Goal: Transaction & Acquisition: Purchase product/service

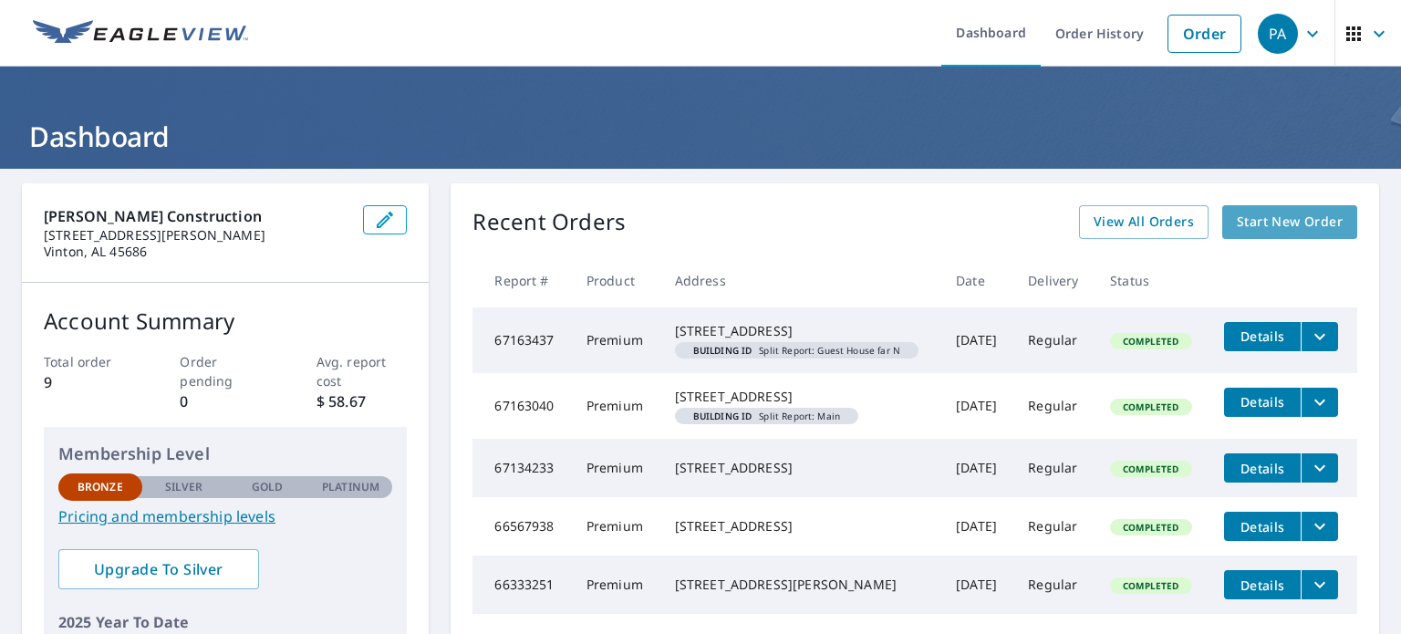
click at [1281, 212] on span "Start New Order" at bounding box center [1290, 222] width 106 height 23
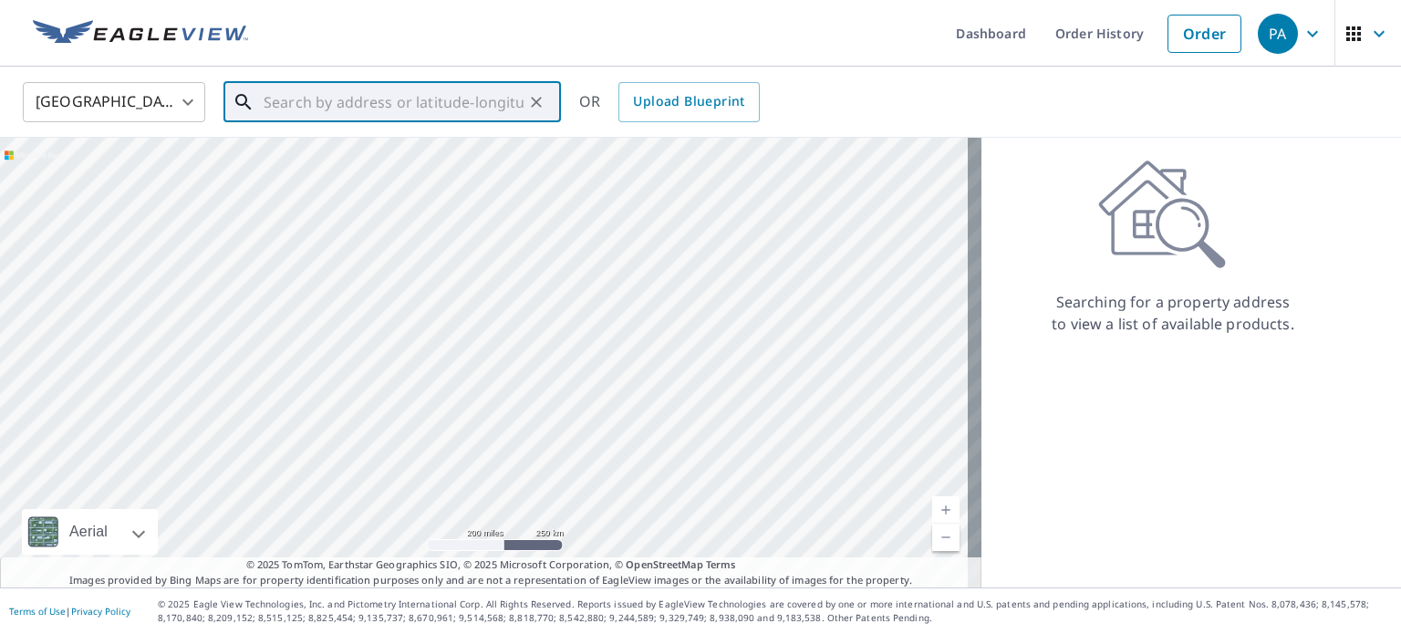
paste input "34286 crew Road Pomeroy Ohio"
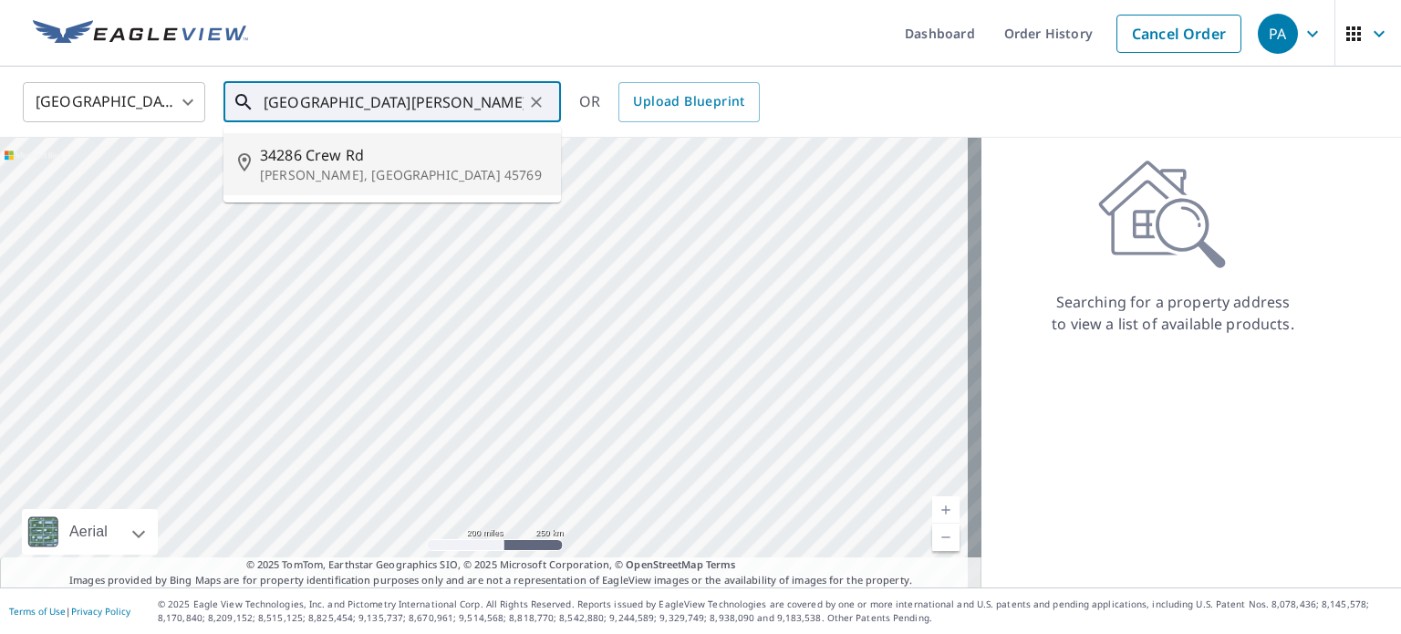
click at [326, 167] on p "Pomeroy, OH 45769" at bounding box center [403, 175] width 286 height 18
type input "34286 Crew Rd Pomeroy, OH 45769"
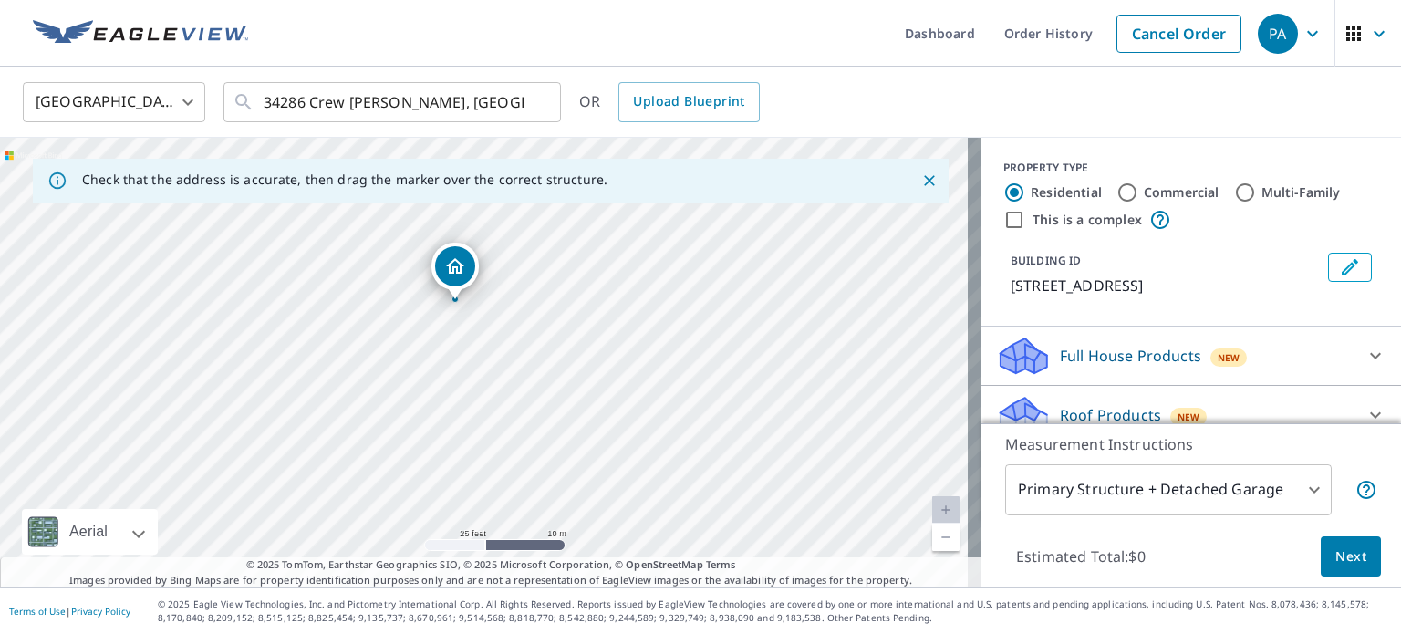
drag, startPoint x: 376, startPoint y: 406, endPoint x: 530, endPoint y: 550, distance: 211.0
click at [530, 550] on div "34286 Crew Rd Pomeroy, OH 45769" at bounding box center [490, 363] width 981 height 450
drag, startPoint x: 470, startPoint y: 416, endPoint x: 496, endPoint y: 371, distance: 51.9
click at [496, 371] on div "34286 Crew Rd Pomeroy, OH 45769" at bounding box center [490, 363] width 981 height 450
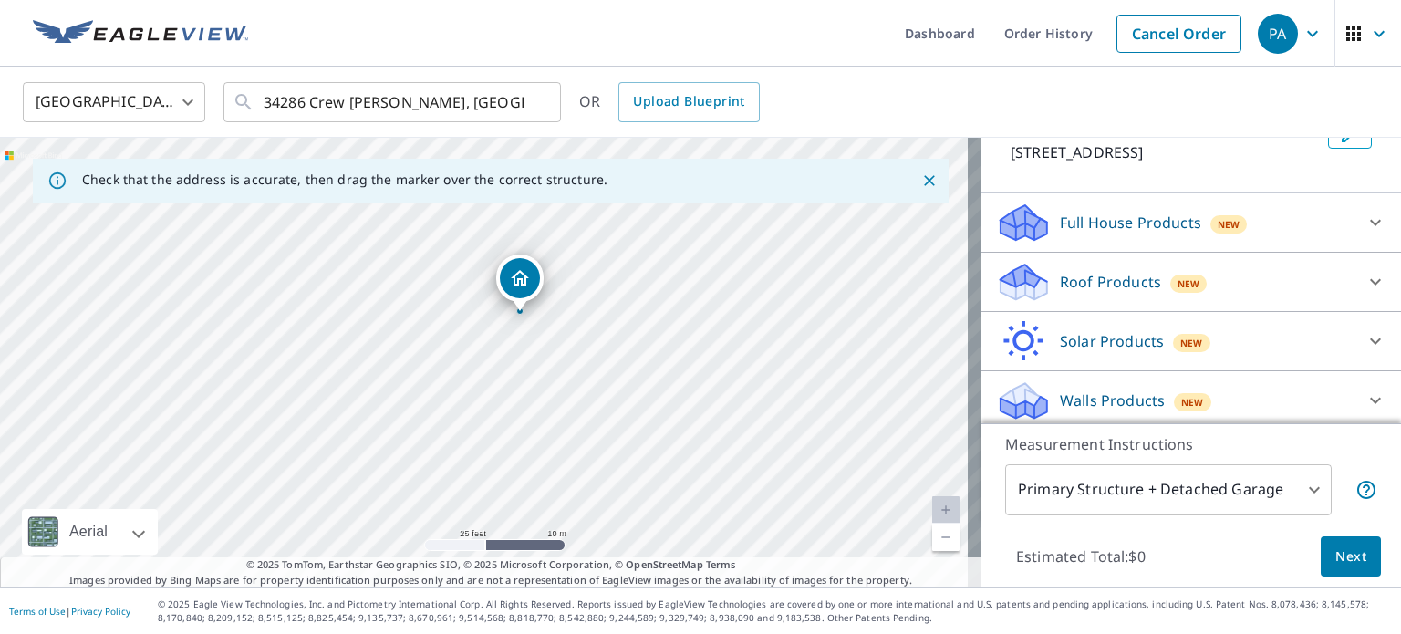
scroll to position [139, 0]
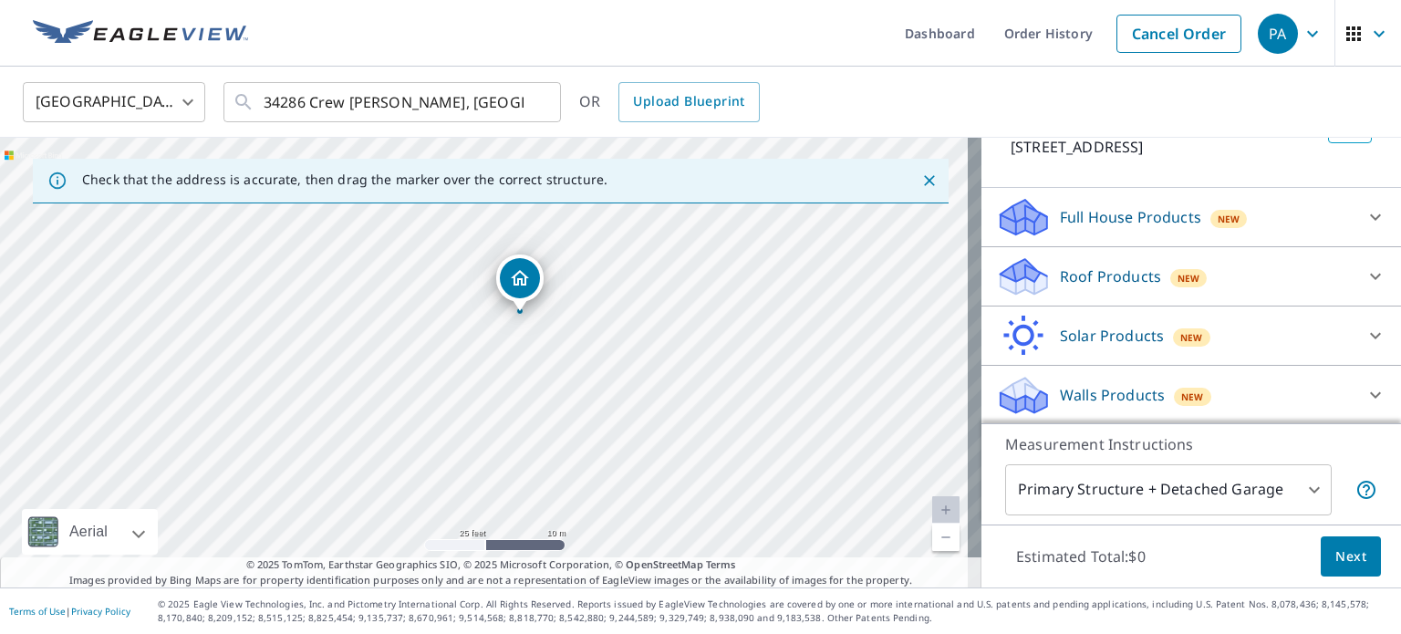
click at [1080, 277] on p "Roof Products" at bounding box center [1110, 276] width 101 height 22
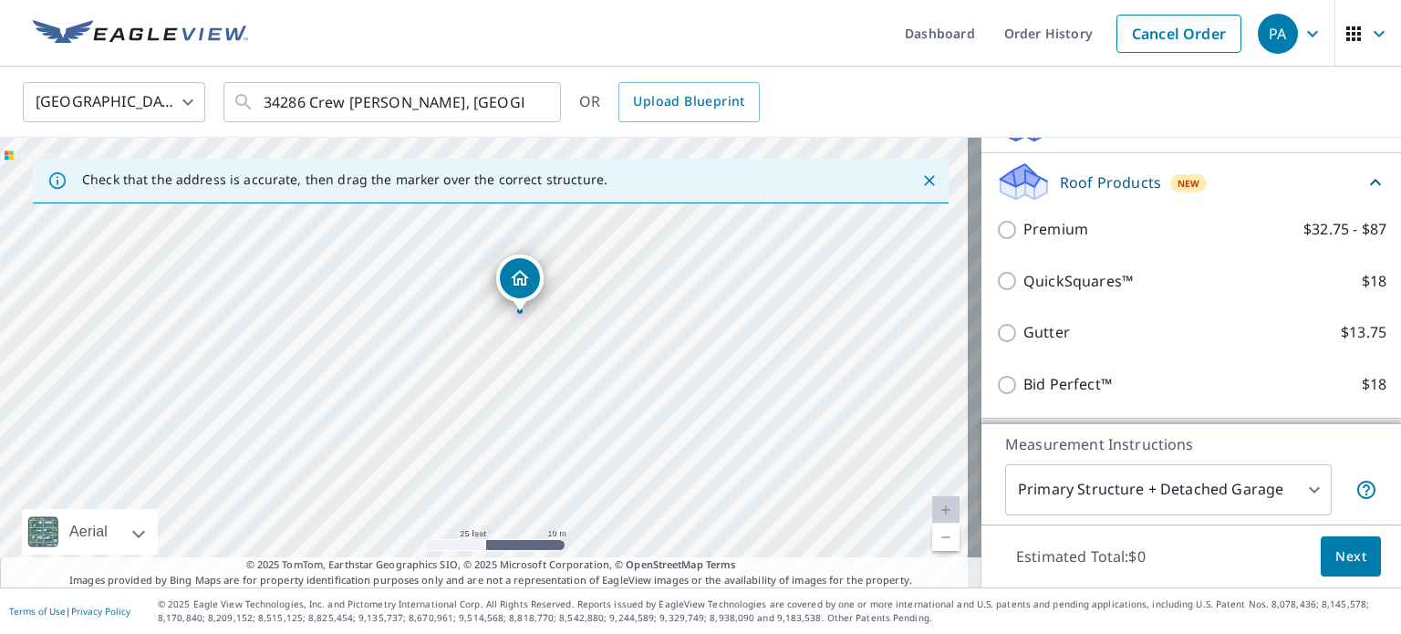
scroll to position [230, 0]
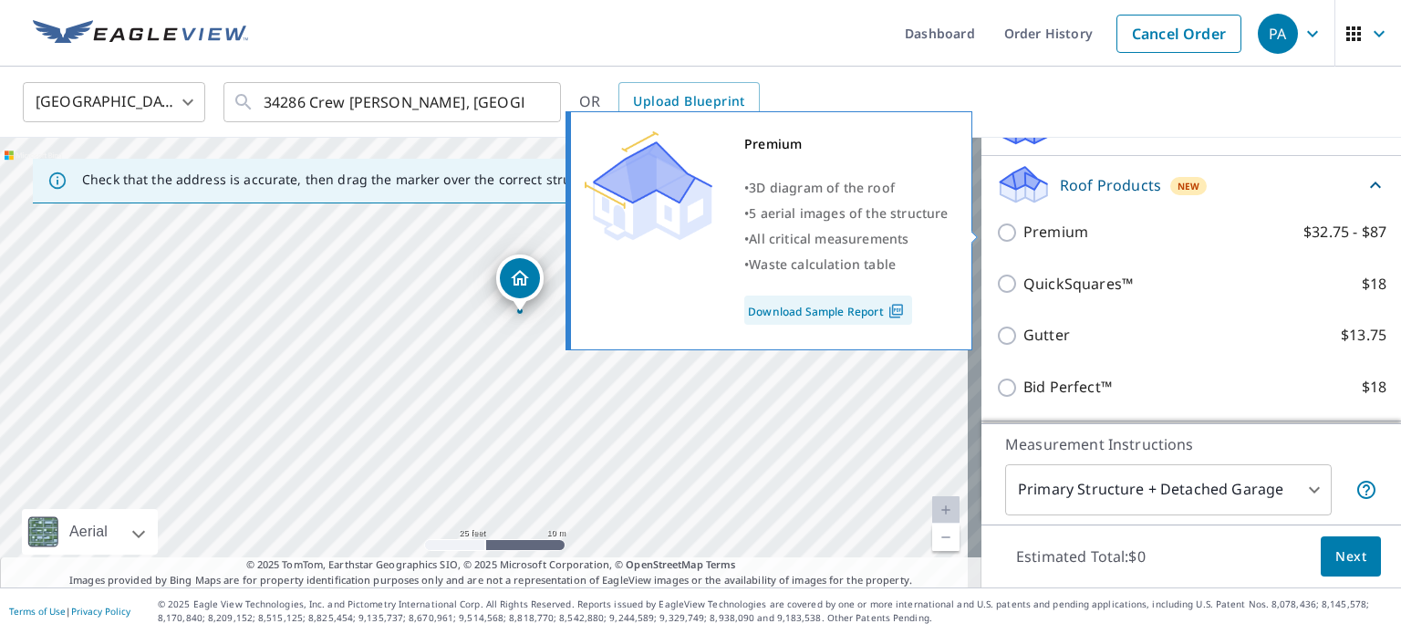
click at [996, 227] on input "Premium $32.75 - $87" at bounding box center [1009, 233] width 27 height 22
checkbox input "true"
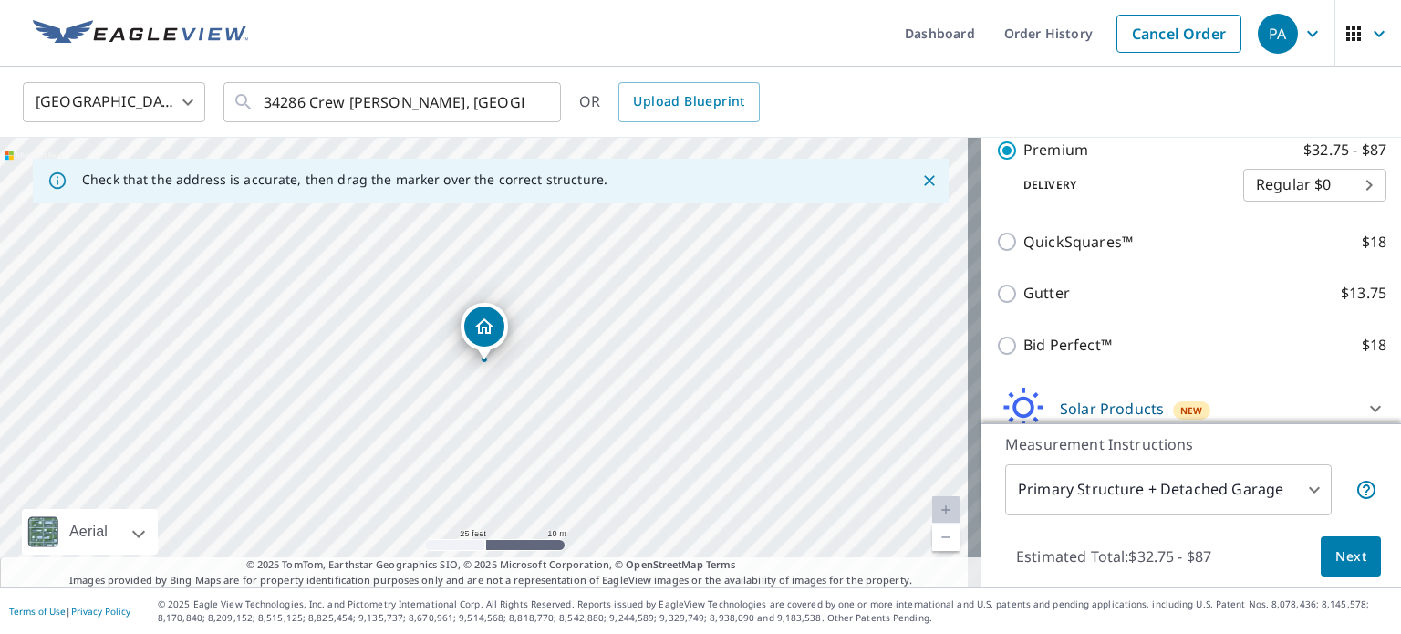
scroll to position [412, 0]
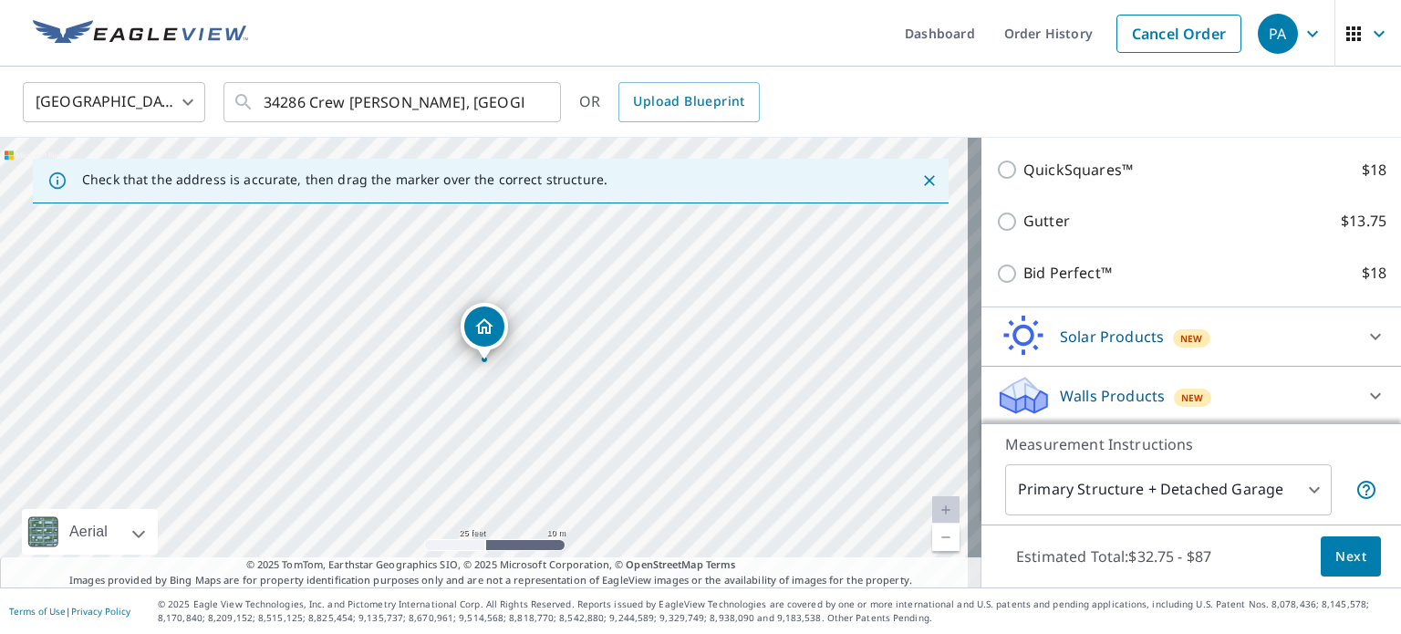
click at [1306, 482] on body "PA PA Dashboard Order History Cancel Order PA United States US ​ 34286 Crew Rd …" at bounding box center [700, 317] width 1401 height 634
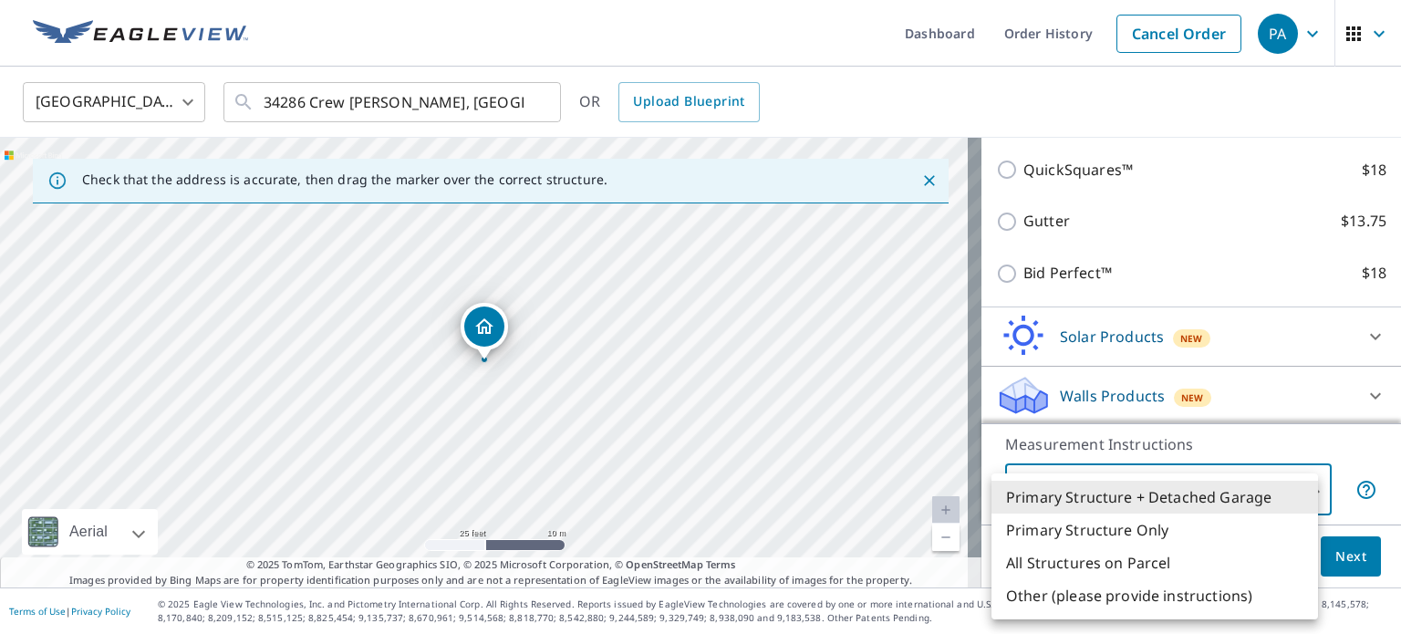
click at [1143, 535] on li "Primary Structure Only" at bounding box center [1154, 529] width 326 height 33
type input "2"
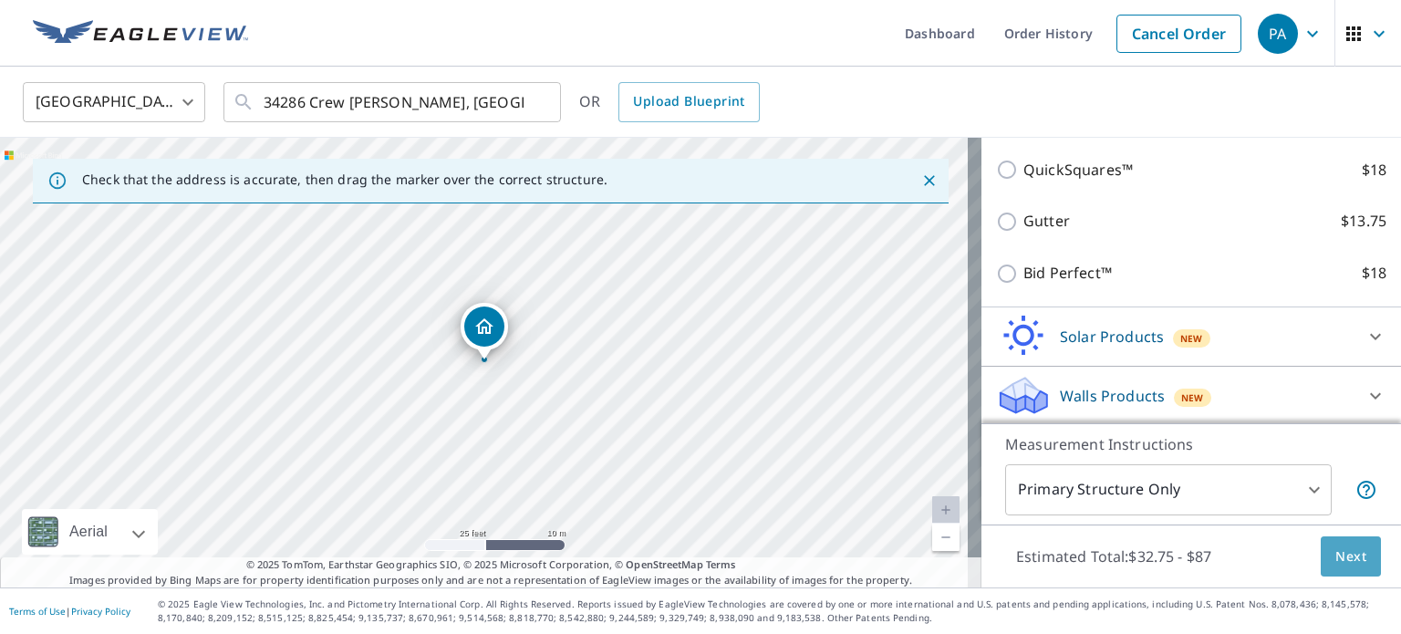
click at [1335, 559] on span "Next" at bounding box center [1350, 556] width 31 height 23
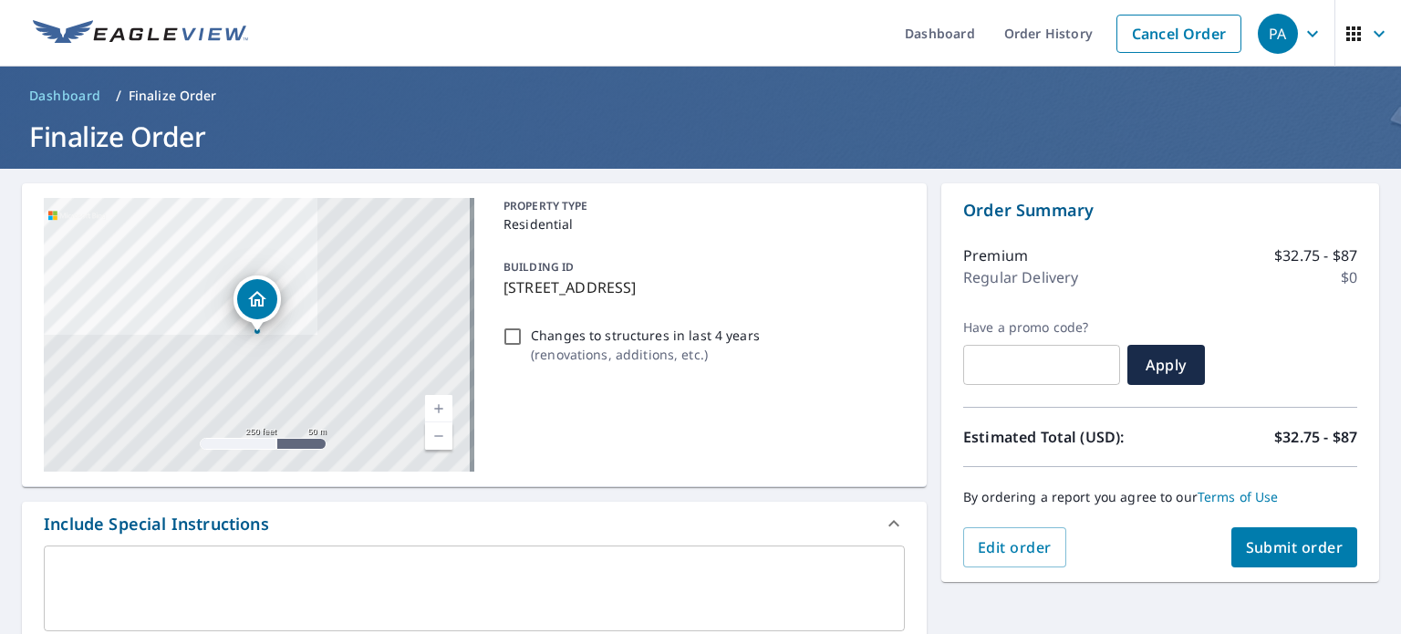
click at [1274, 550] on span "Submit order" at bounding box center [1295, 547] width 98 height 20
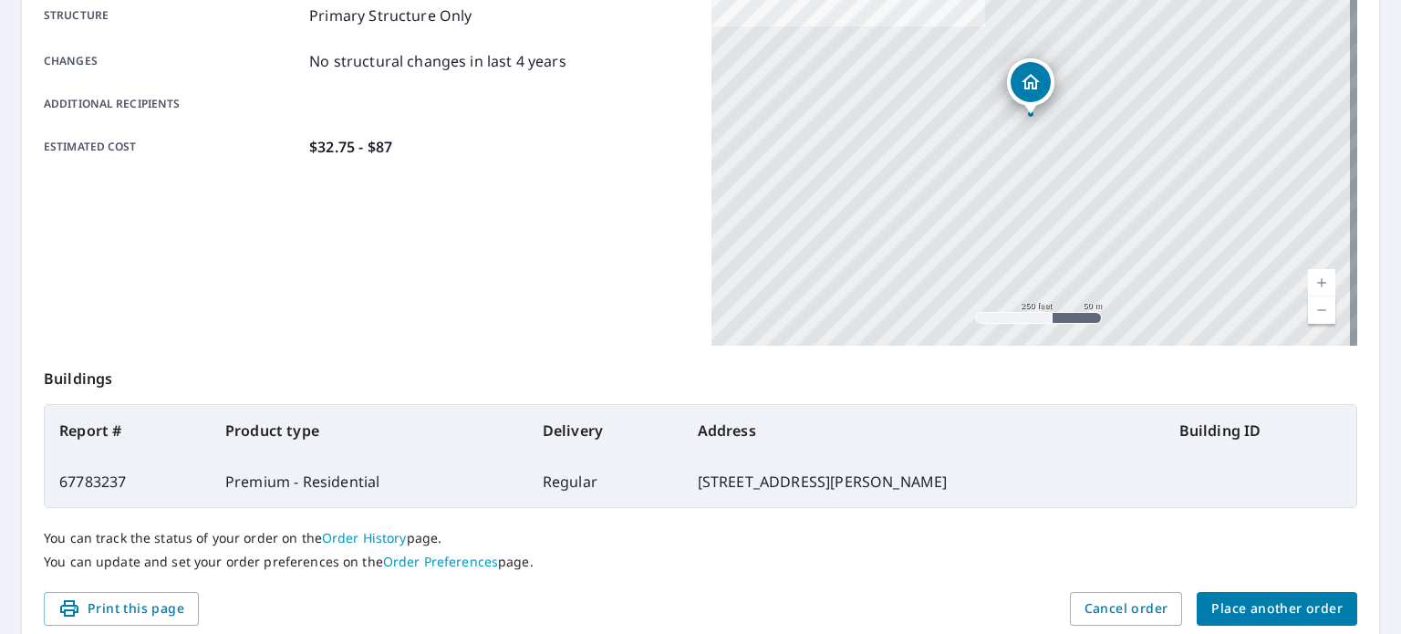
scroll to position [438, 0]
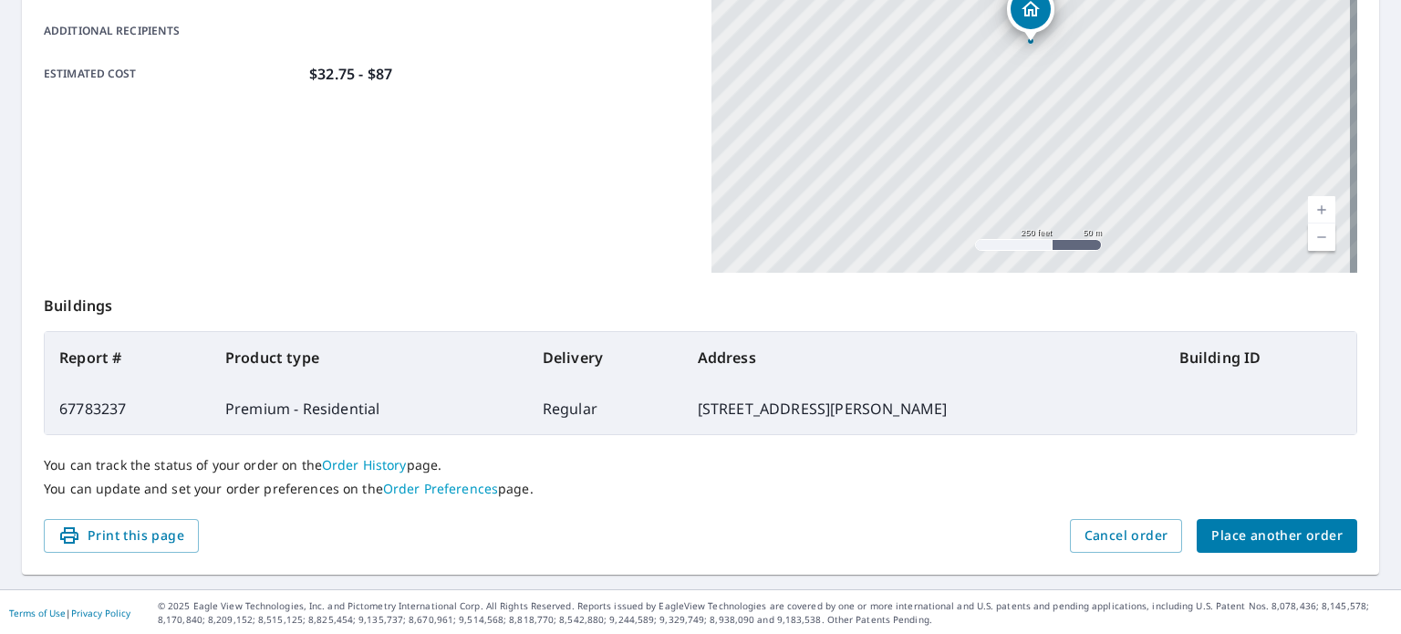
click at [1274, 530] on span "Place another order" at bounding box center [1276, 535] width 131 height 23
